Goal: Information Seeking & Learning: Learn about a topic

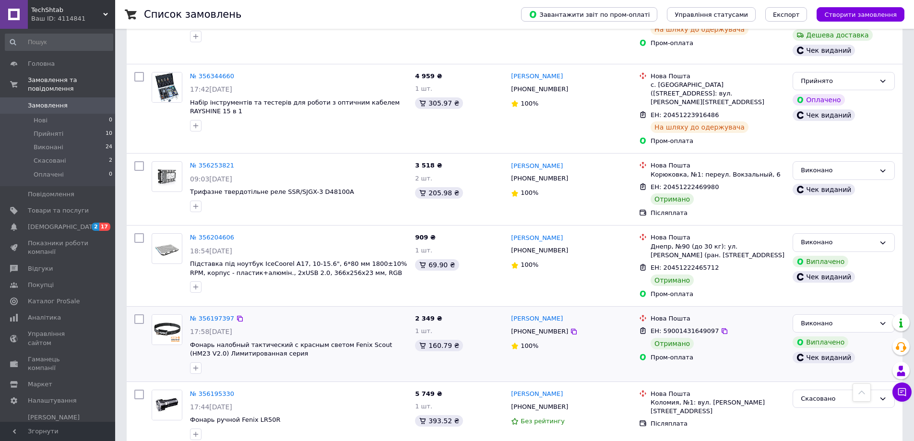
scroll to position [959, 0]
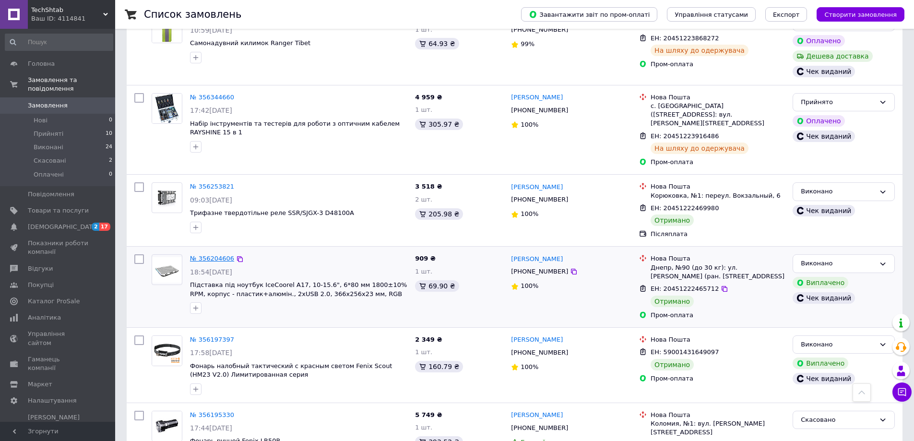
click at [218, 255] on link "№ 356204606" at bounding box center [212, 258] width 44 height 7
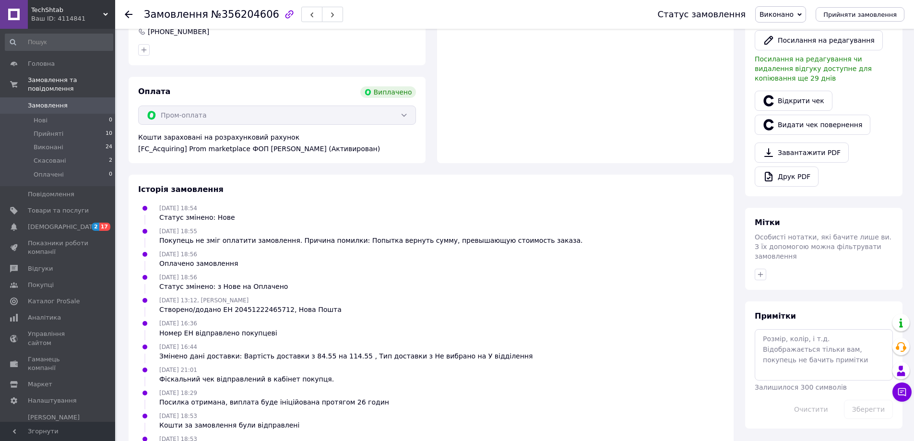
scroll to position [321, 0]
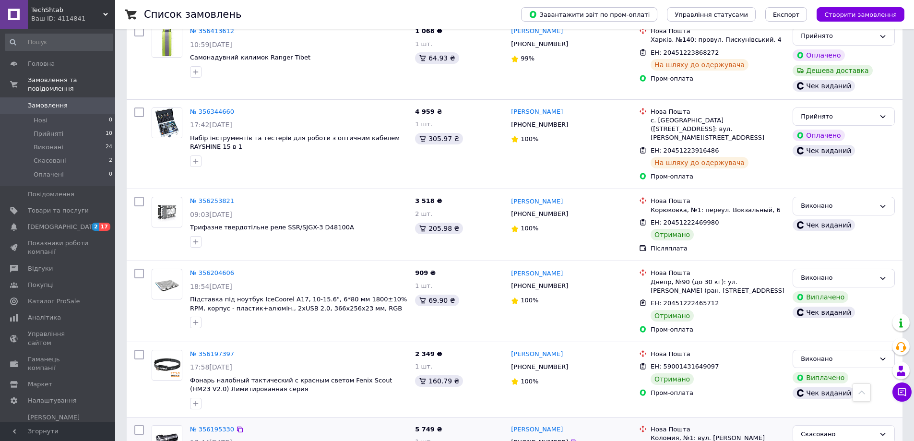
scroll to position [911, 0]
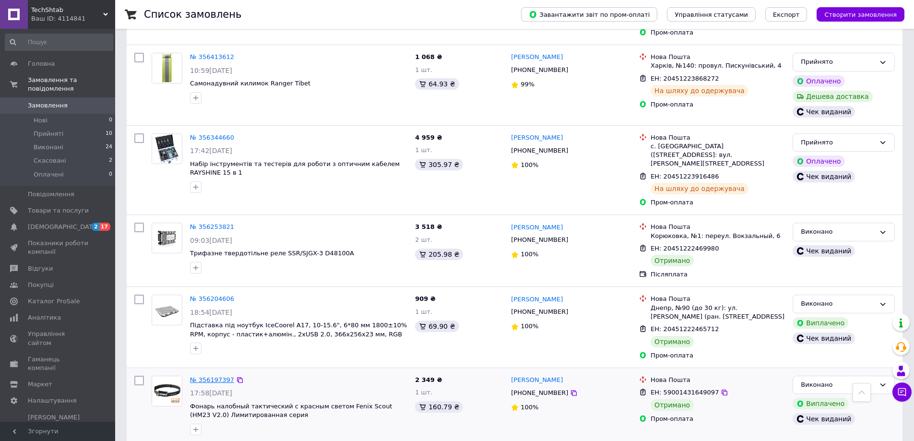
click at [203, 376] on link "№ 356197397" at bounding box center [212, 379] width 44 height 7
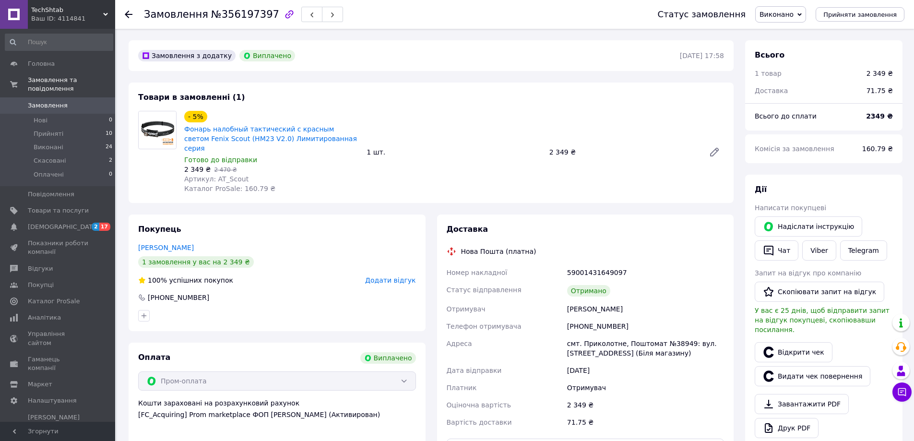
click at [52, 101] on span "Замовлення" at bounding box center [48, 105] width 40 height 9
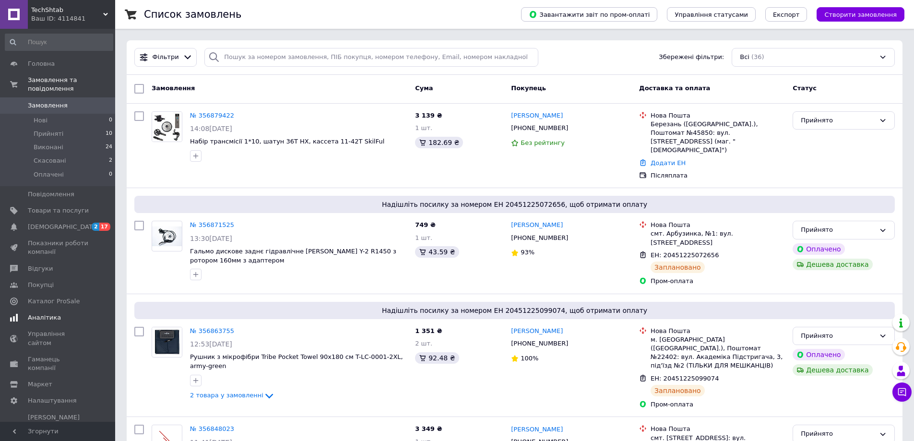
click at [51, 313] on span "Аналітика" at bounding box center [44, 317] width 33 height 9
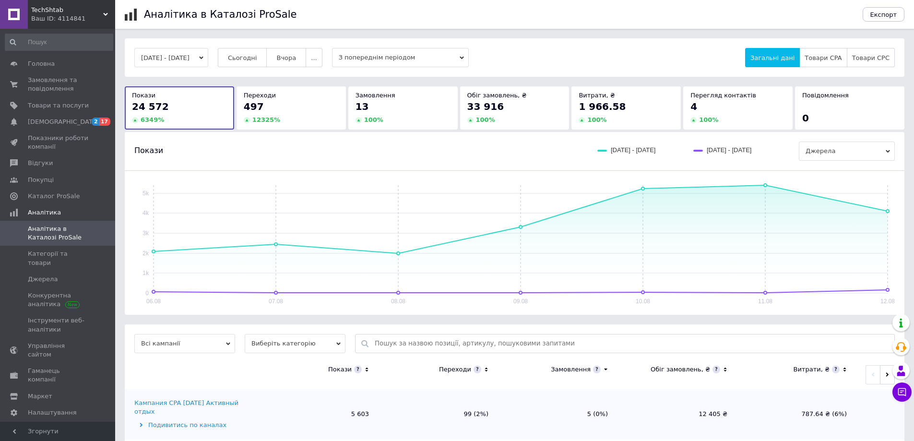
click at [285, 114] on div "497 12325 %" at bounding box center [291, 112] width 95 height 24
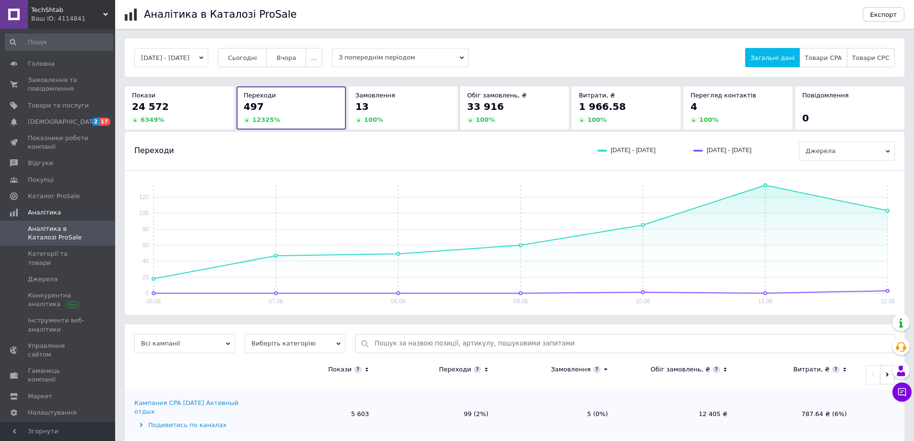
click at [503, 115] on div "33 916 100 %" at bounding box center [514, 112] width 95 height 24
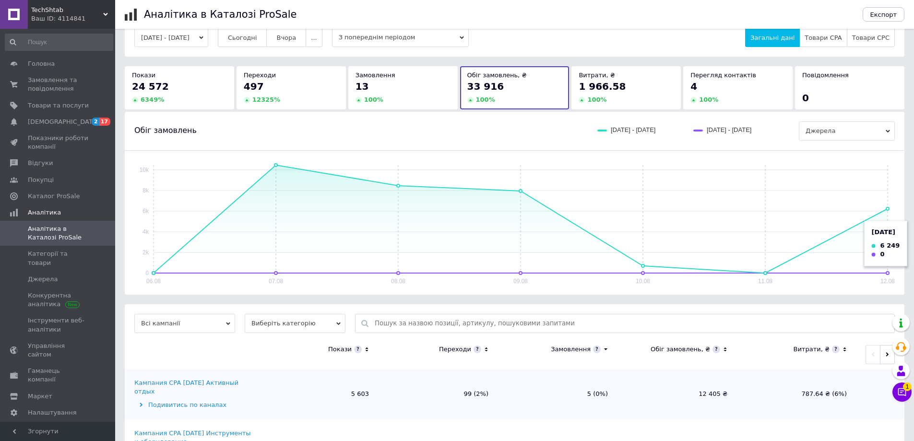
scroll to position [48, 0]
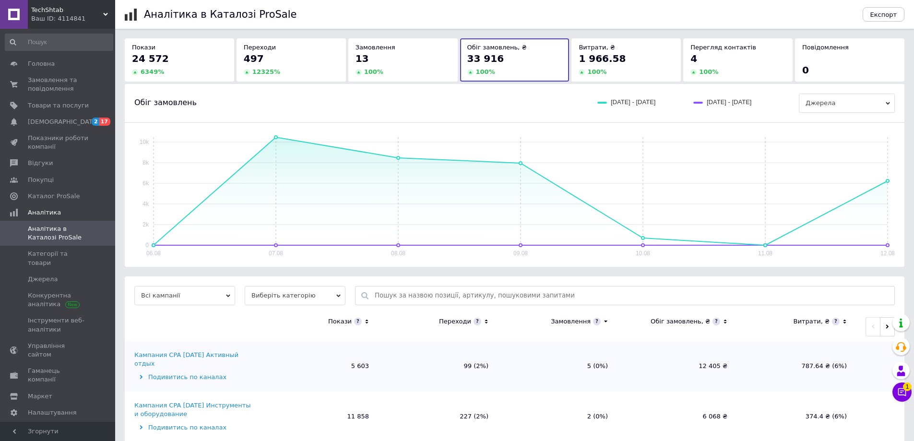
click at [471, 323] on div "Переходи" at bounding box center [460, 321] width 42 height 9
click at [465, 320] on div "Переходи" at bounding box center [455, 321] width 32 height 9
drag, startPoint x: 483, startPoint y: 329, endPoint x: 483, endPoint y: 319, distance: 9.6
click at [483, 328] on th "Переходи" at bounding box center [437, 326] width 119 height 29
click at [483, 318] on icon at bounding box center [486, 322] width 6 height 8
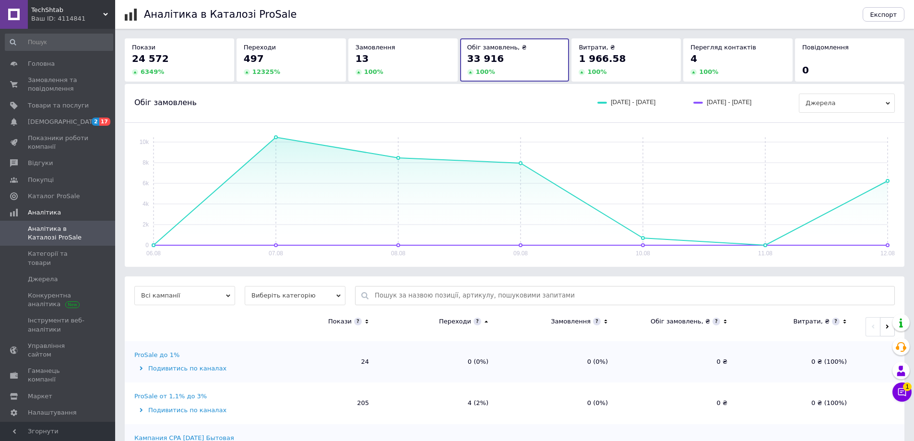
click at [486, 322] on icon at bounding box center [485, 321] width 3 height 2
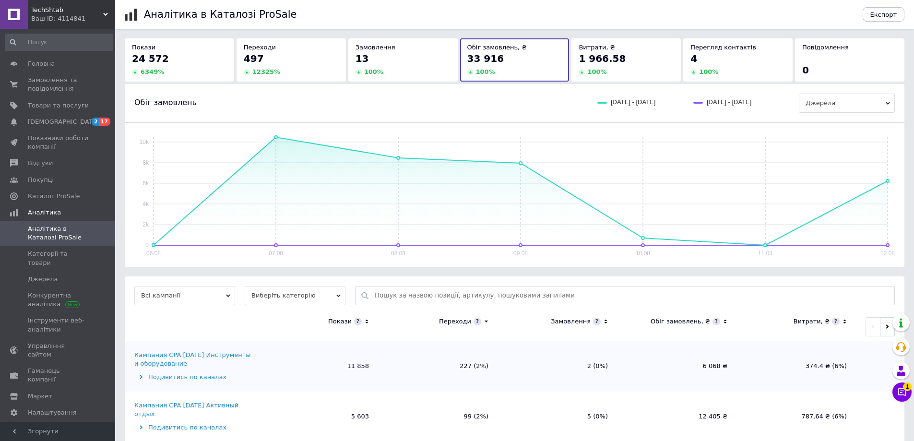
click at [197, 379] on div "Подивитись по каналах" at bounding box center [195, 377] width 122 height 9
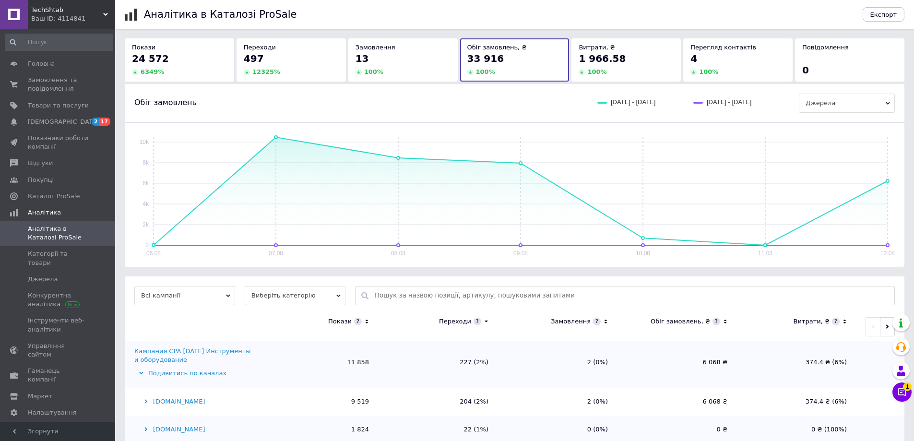
scroll to position [0, 0]
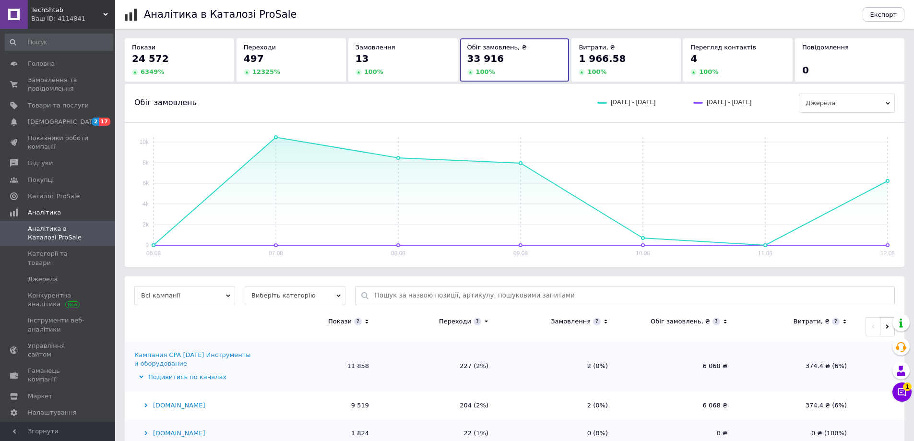
click at [214, 357] on div "Кампания CPA [DATE] Инструменты и оборудование" at bounding box center [195, 359] width 122 height 17
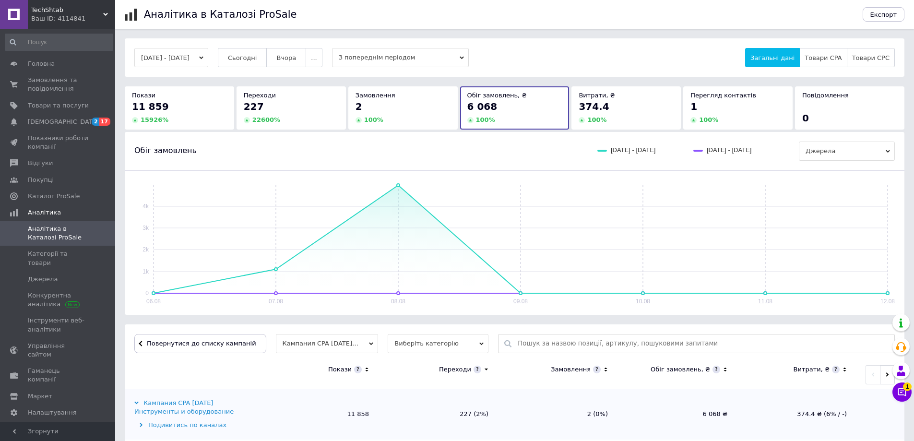
click at [293, 112] on div "227" at bounding box center [291, 106] width 95 height 13
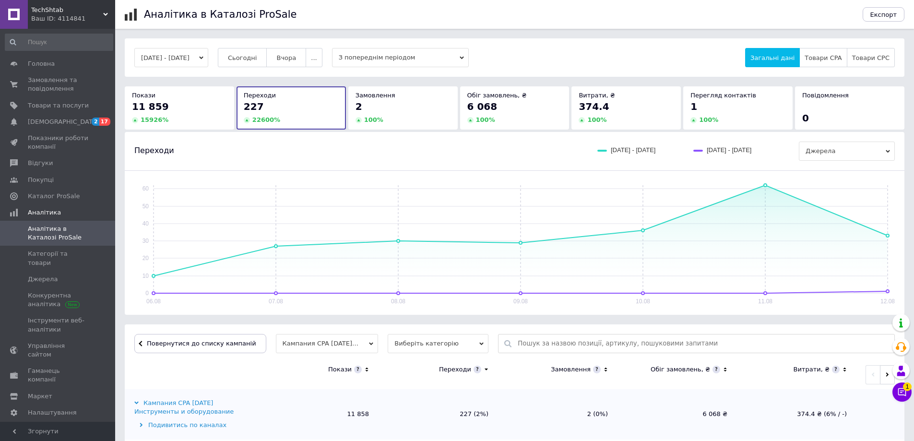
click at [466, 369] on div "Переходи" at bounding box center [455, 369] width 32 height 9
click at [484, 369] on icon at bounding box center [486, 369] width 6 height 8
click at [484, 369] on icon at bounding box center [485, 369] width 3 height 2
click at [483, 369] on icon at bounding box center [486, 369] width 6 height 8
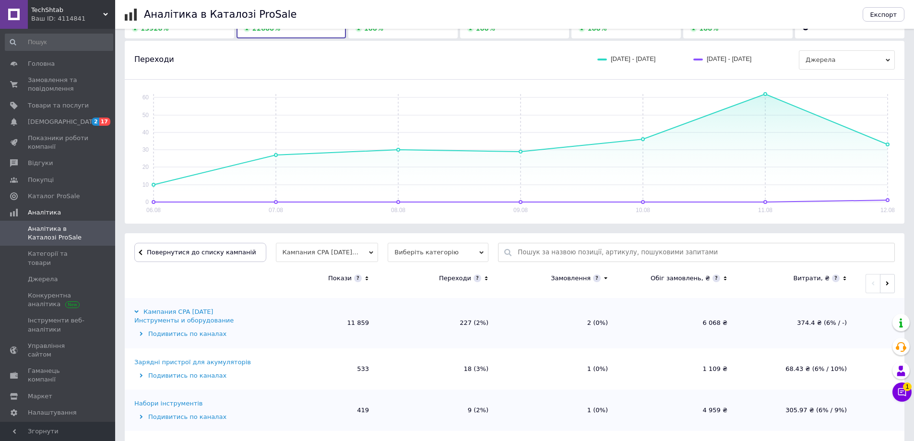
scroll to position [96, 0]
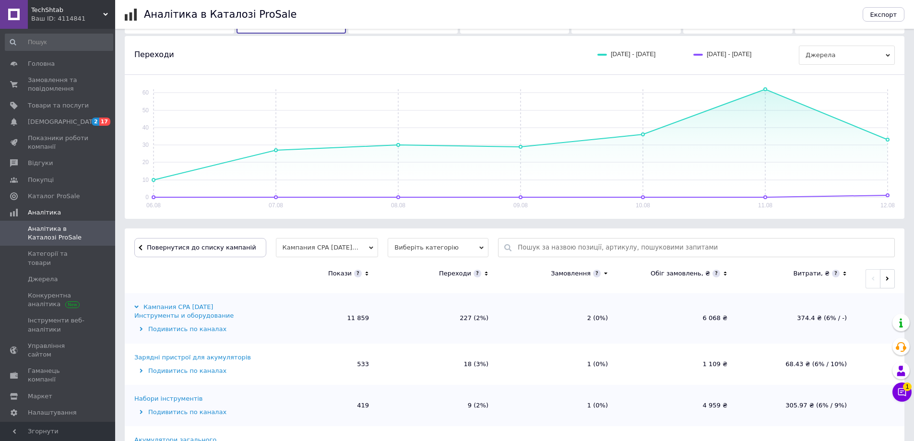
click at [215, 359] on div "Зарядні пристрої для акумуляторів" at bounding box center [192, 357] width 117 height 9
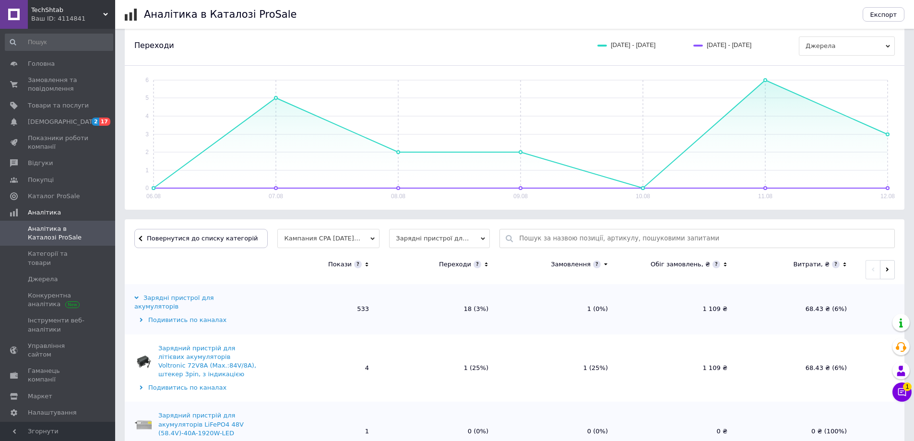
scroll to position [144, 0]
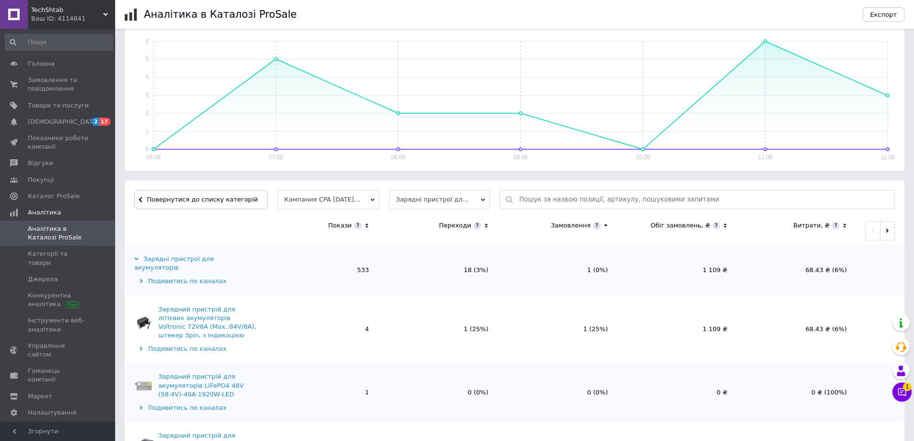
click at [480, 226] on div "Переходи" at bounding box center [463, 225] width 49 height 9
click at [487, 226] on icon at bounding box center [486, 226] width 6 height 8
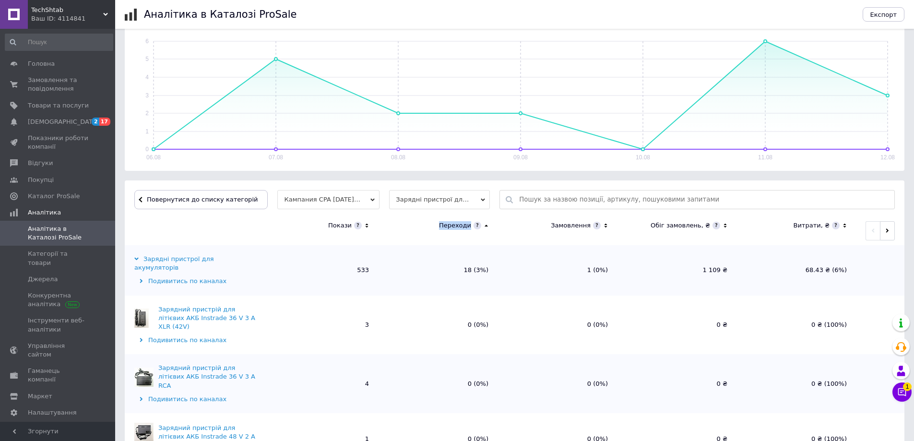
click at [482, 221] on div "Переходи" at bounding box center [463, 225] width 49 height 9
click at [486, 225] on icon at bounding box center [486, 226] width 6 height 8
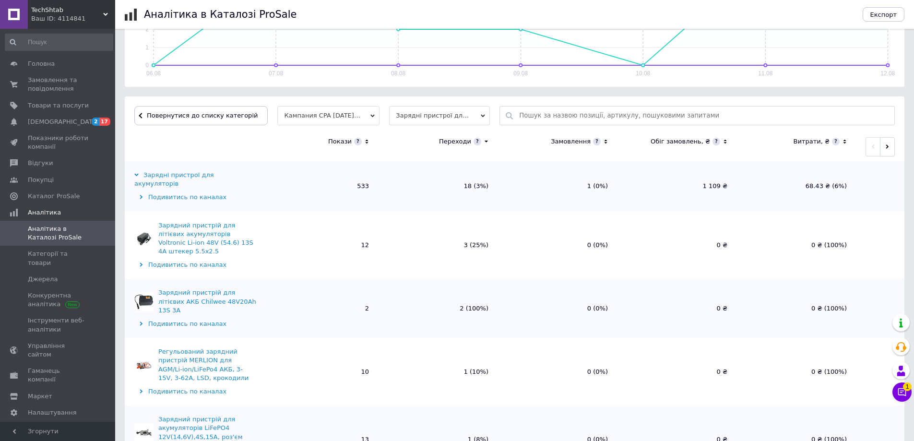
scroll to position [240, 0]
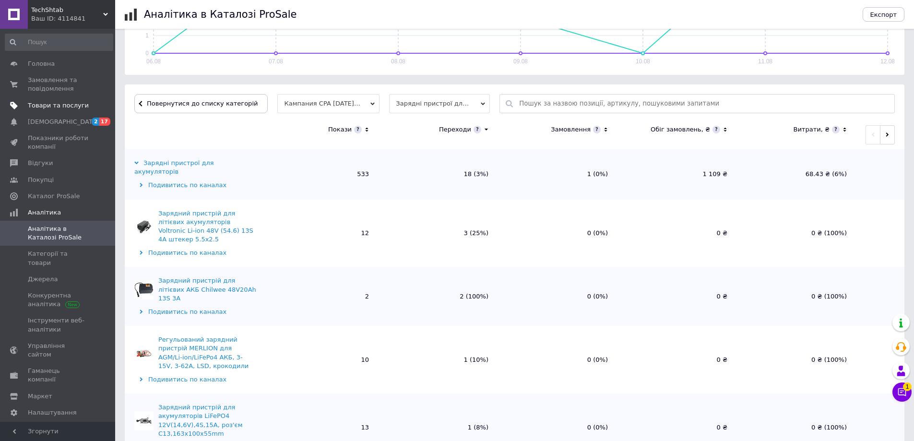
drag, startPoint x: 53, startPoint y: 102, endPoint x: 56, endPoint y: 112, distance: 10.6
click at [53, 102] on span "Товари та послуги" at bounding box center [58, 105] width 61 height 9
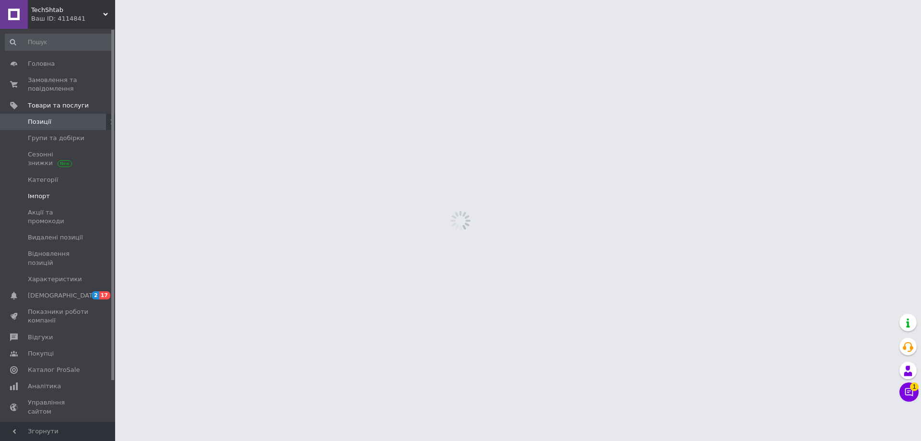
click at [72, 190] on link "Імпорт" at bounding box center [59, 196] width 118 height 16
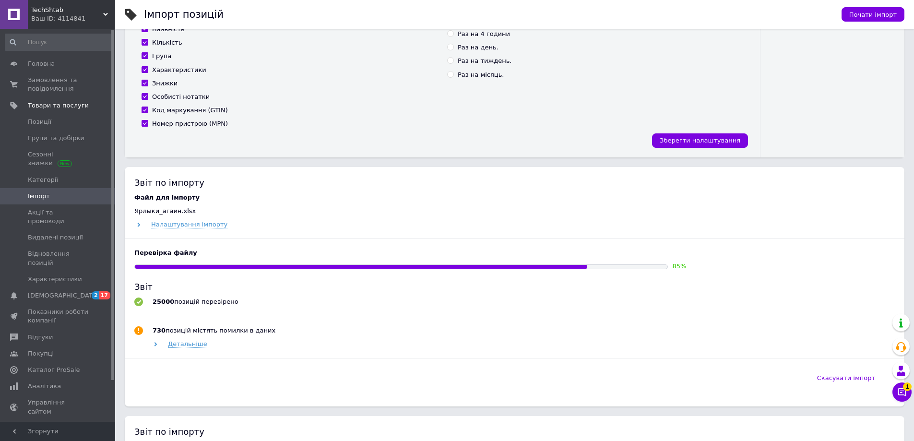
scroll to position [288, 0]
